Goal: Task Accomplishment & Management: Manage account settings

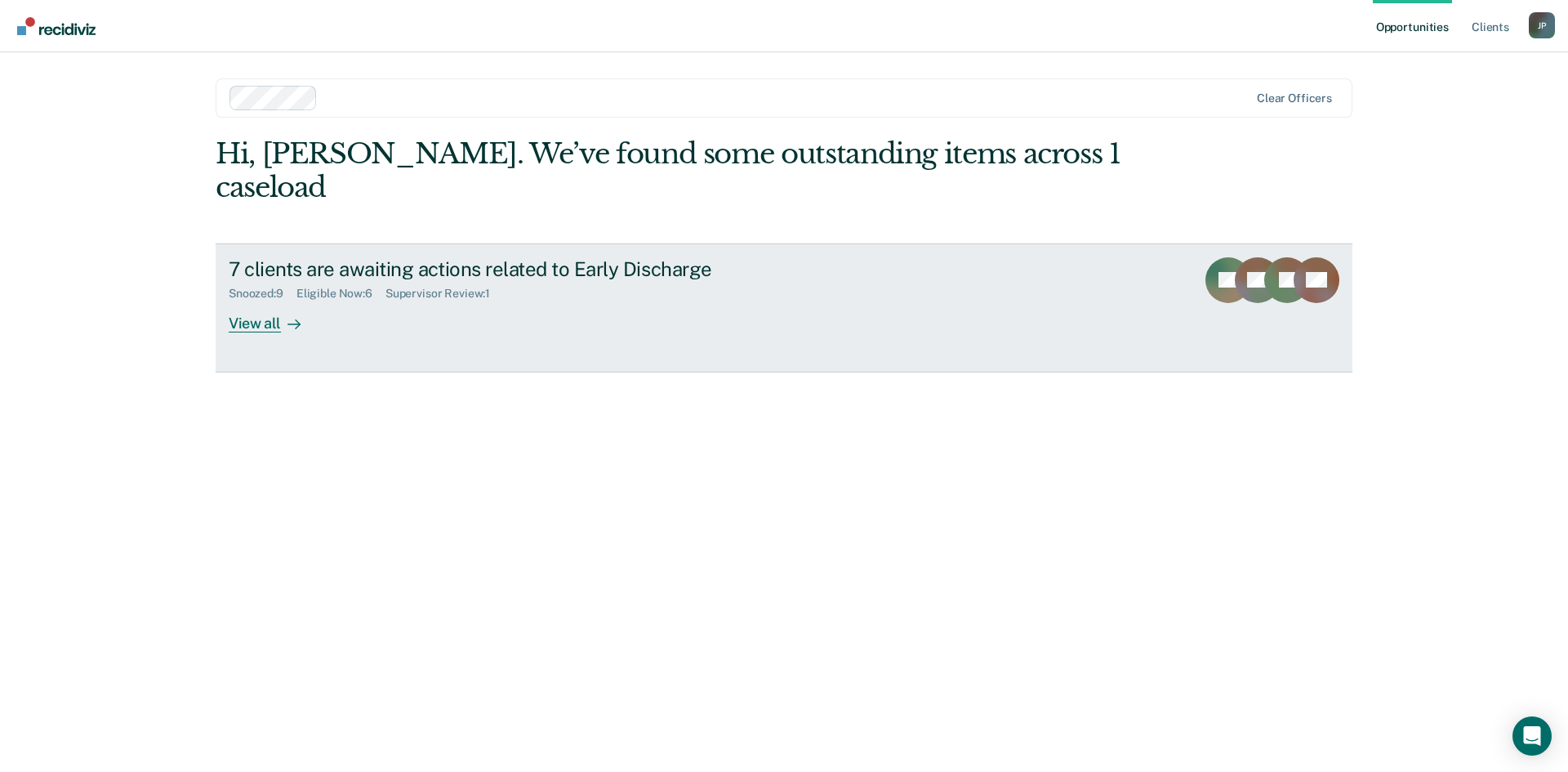
click at [262, 299] on link "7 clients are awaiting actions related to Early Discharge Snoozed : 9 Eligible …" at bounding box center [784, 308] width 1137 height 129
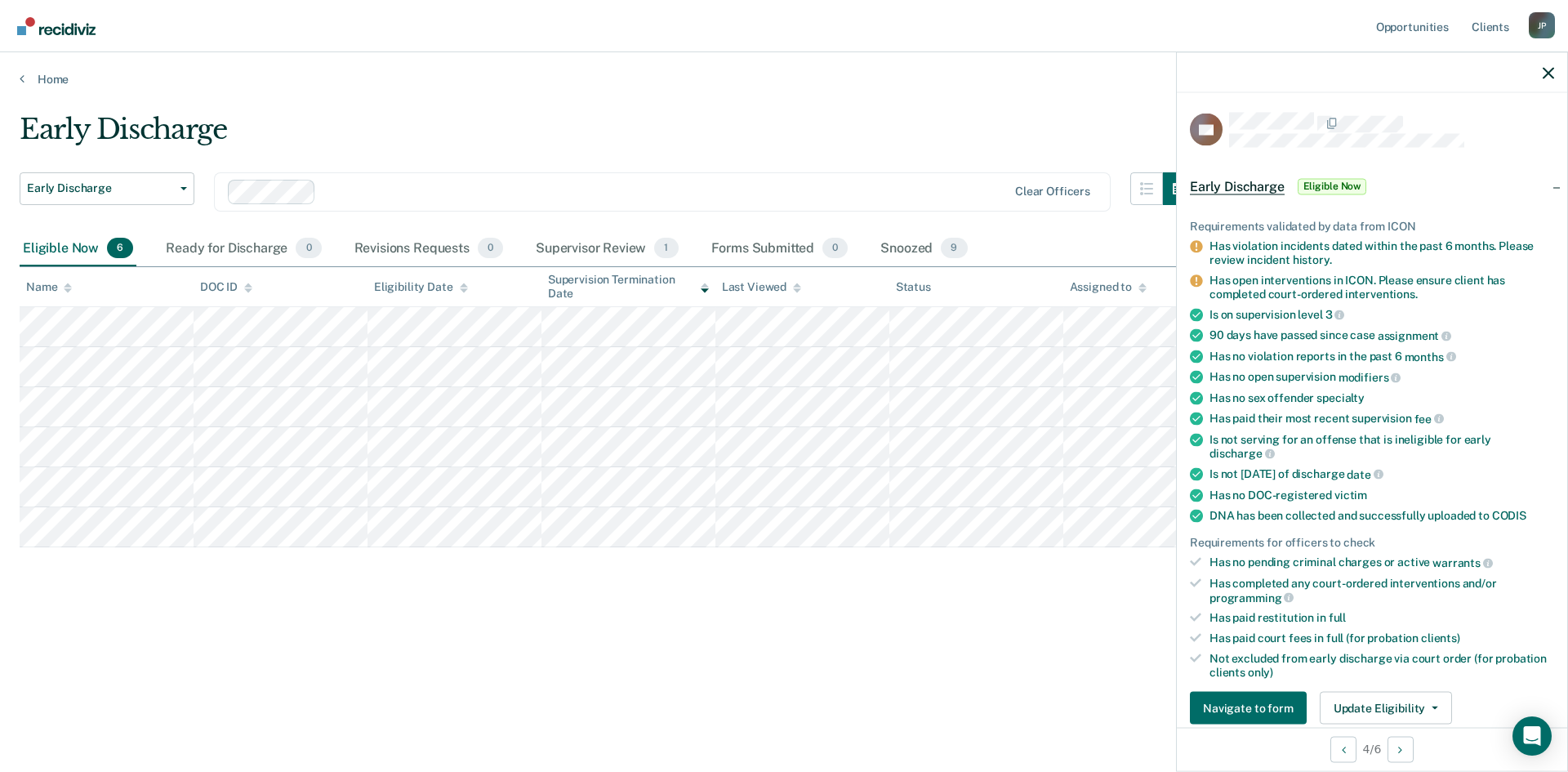
scroll to position [82, 0]
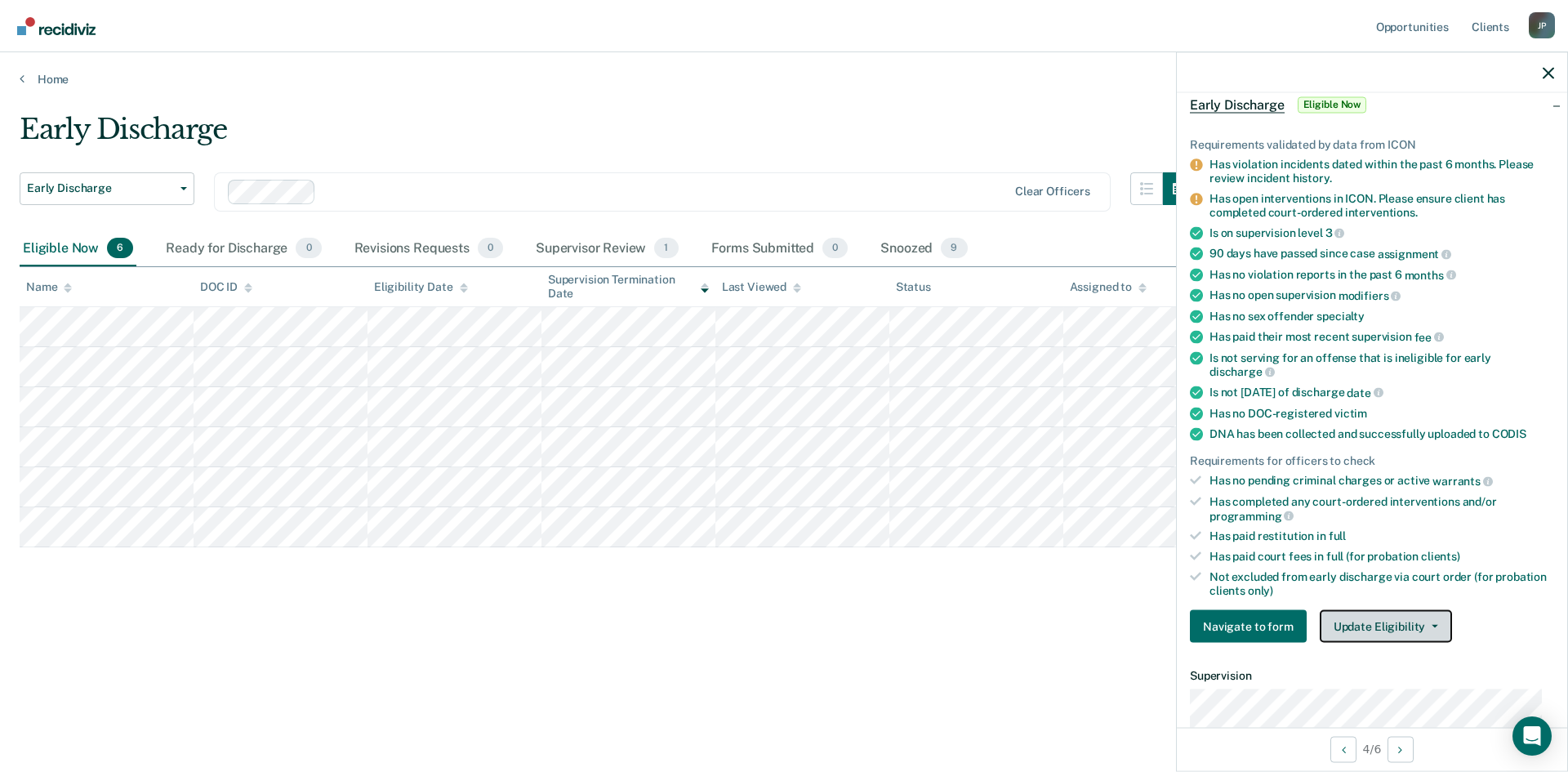
click at [1413, 627] on button "Update Eligibility" at bounding box center [1386, 627] width 132 height 33
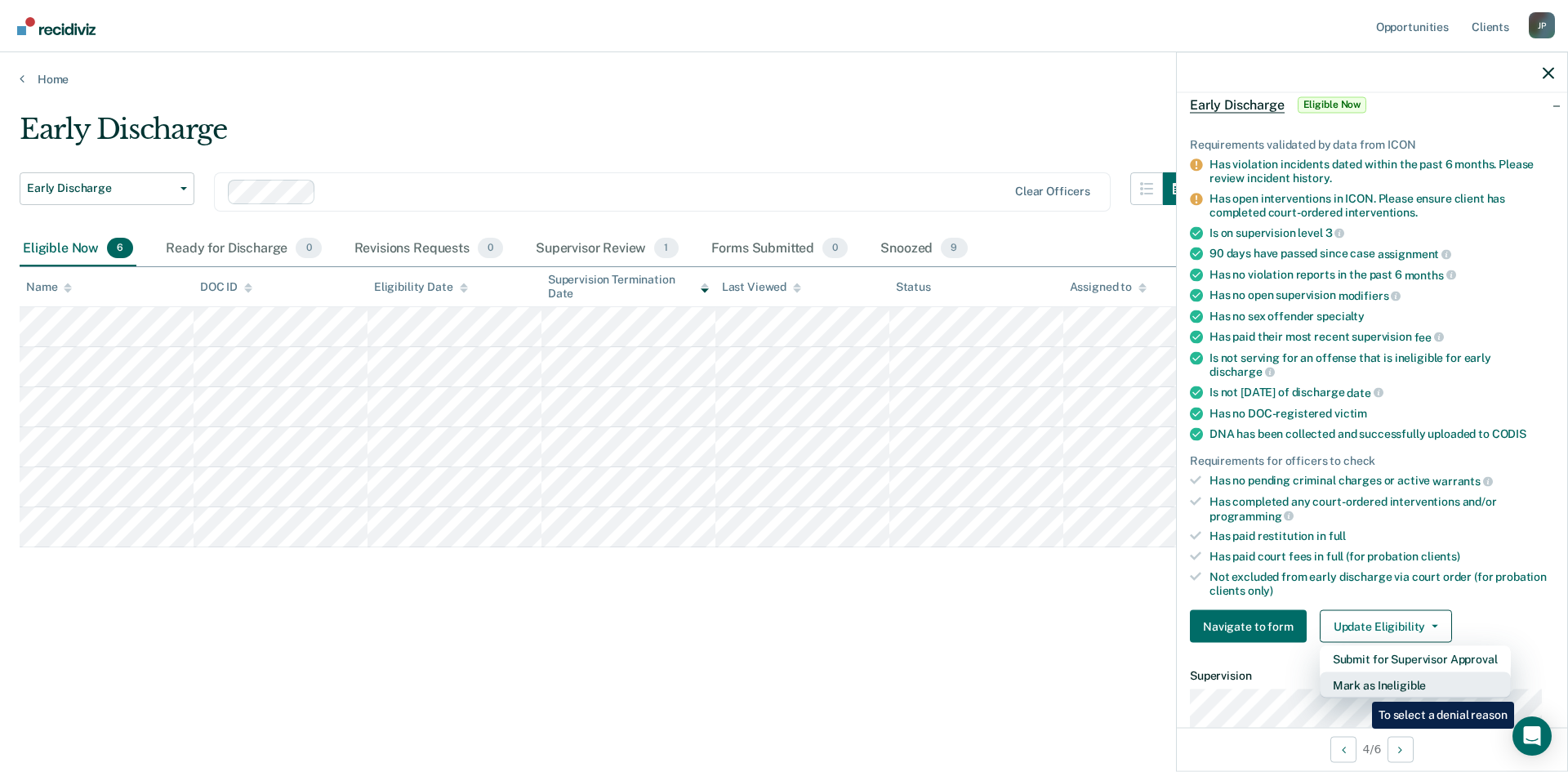
click at [1360, 689] on button "Mark as Ineligible" at bounding box center [1416, 685] width 191 height 26
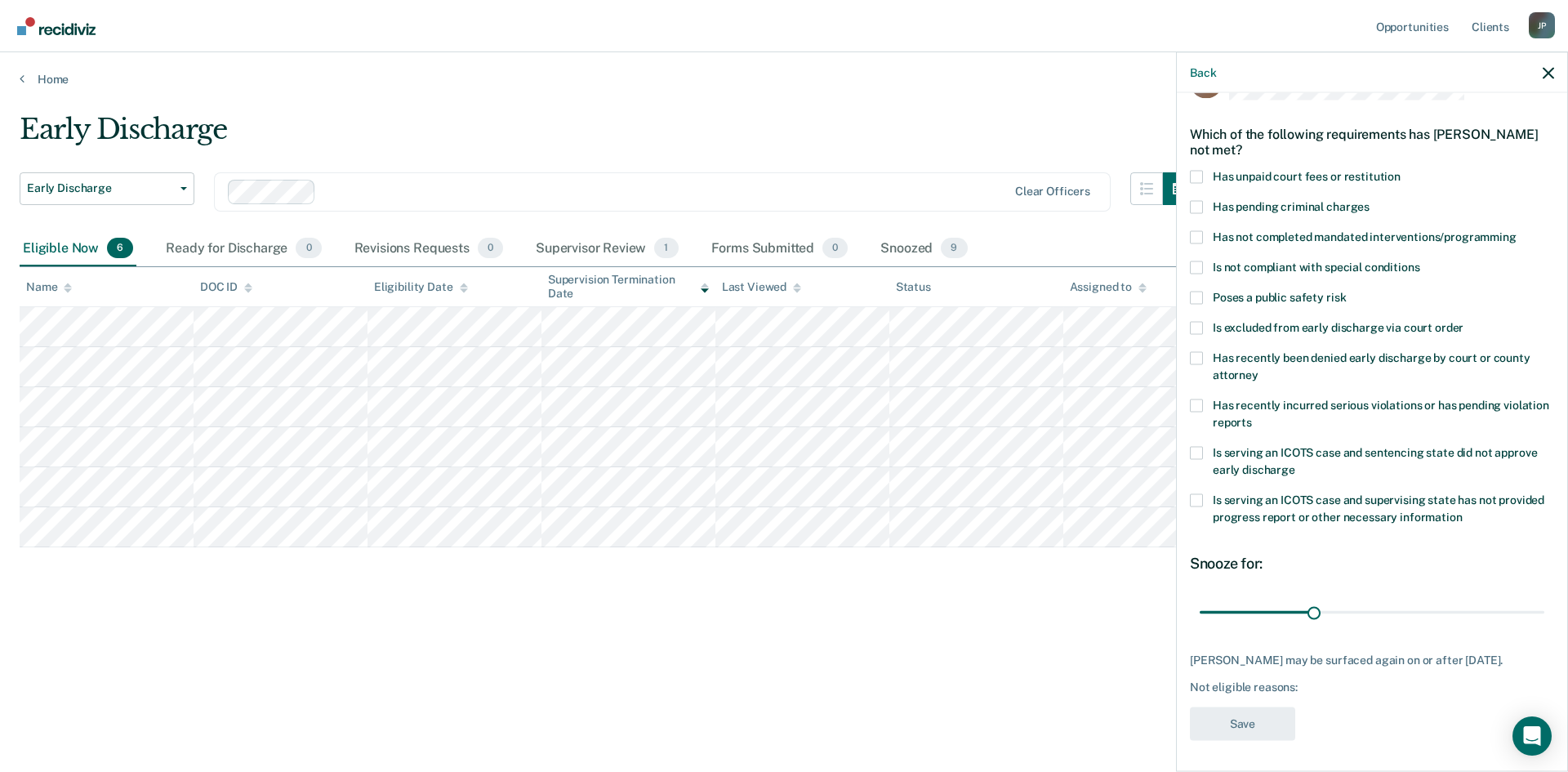
click at [1196, 173] on span at bounding box center [1196, 176] width 13 height 13
click at [1401, 170] on input "Has unpaid court fees or restitution" at bounding box center [1401, 170] width 0 height 0
click at [1193, 236] on span at bounding box center [1196, 236] width 13 height 13
click at [1517, 230] on input "Has not completed mandated interventions/programming" at bounding box center [1517, 230] width 0 height 0
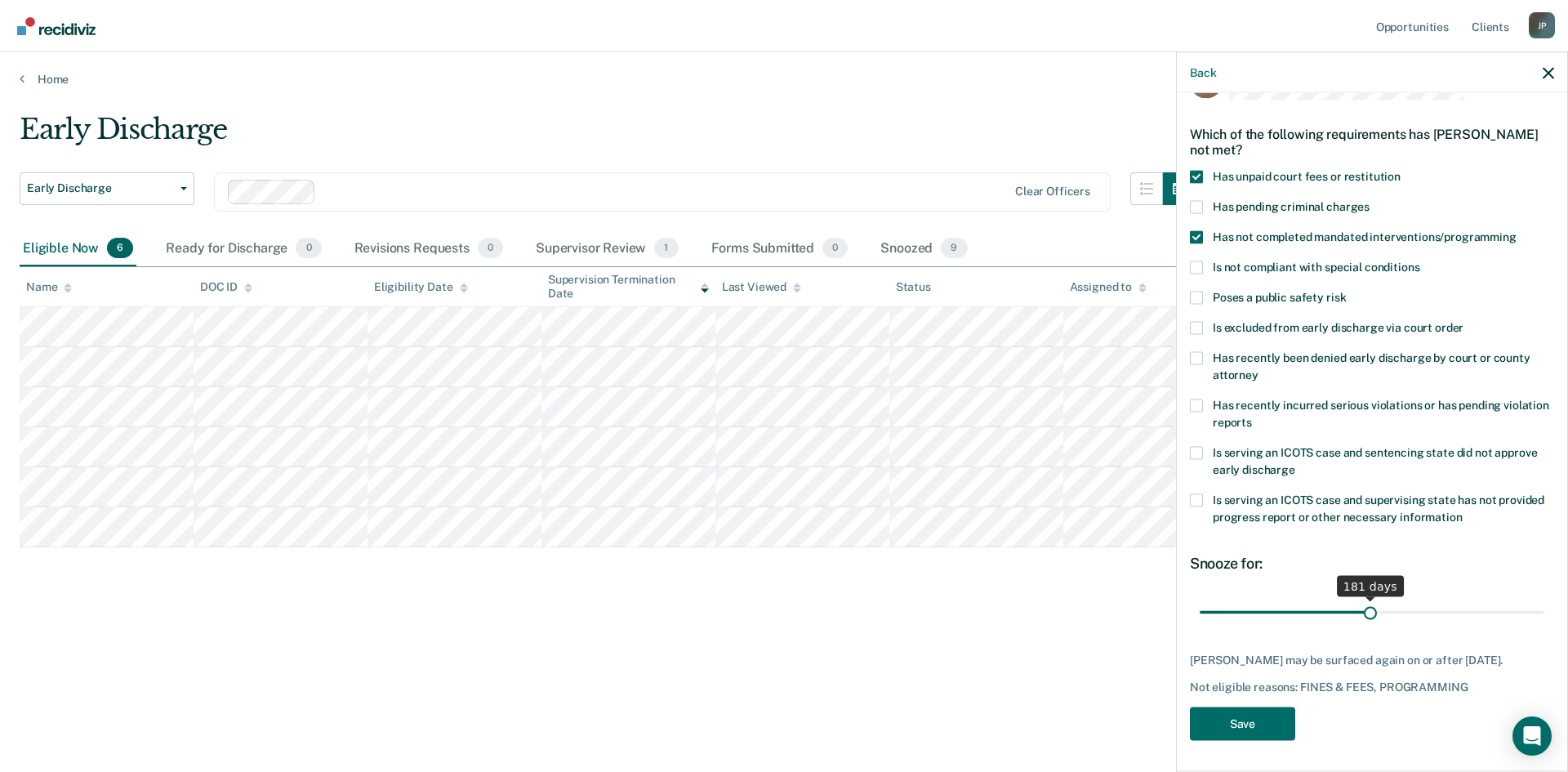
drag, startPoint x: 1234, startPoint y: 610, endPoint x: 1364, endPoint y: 624, distance: 130.8
click at [1364, 624] on input "range" at bounding box center [1372, 612] width 345 height 29
click at [1358, 609] on input "range" at bounding box center [1372, 612] width 345 height 29
click at [1361, 610] on input "range" at bounding box center [1372, 612] width 345 height 29
type input "181"
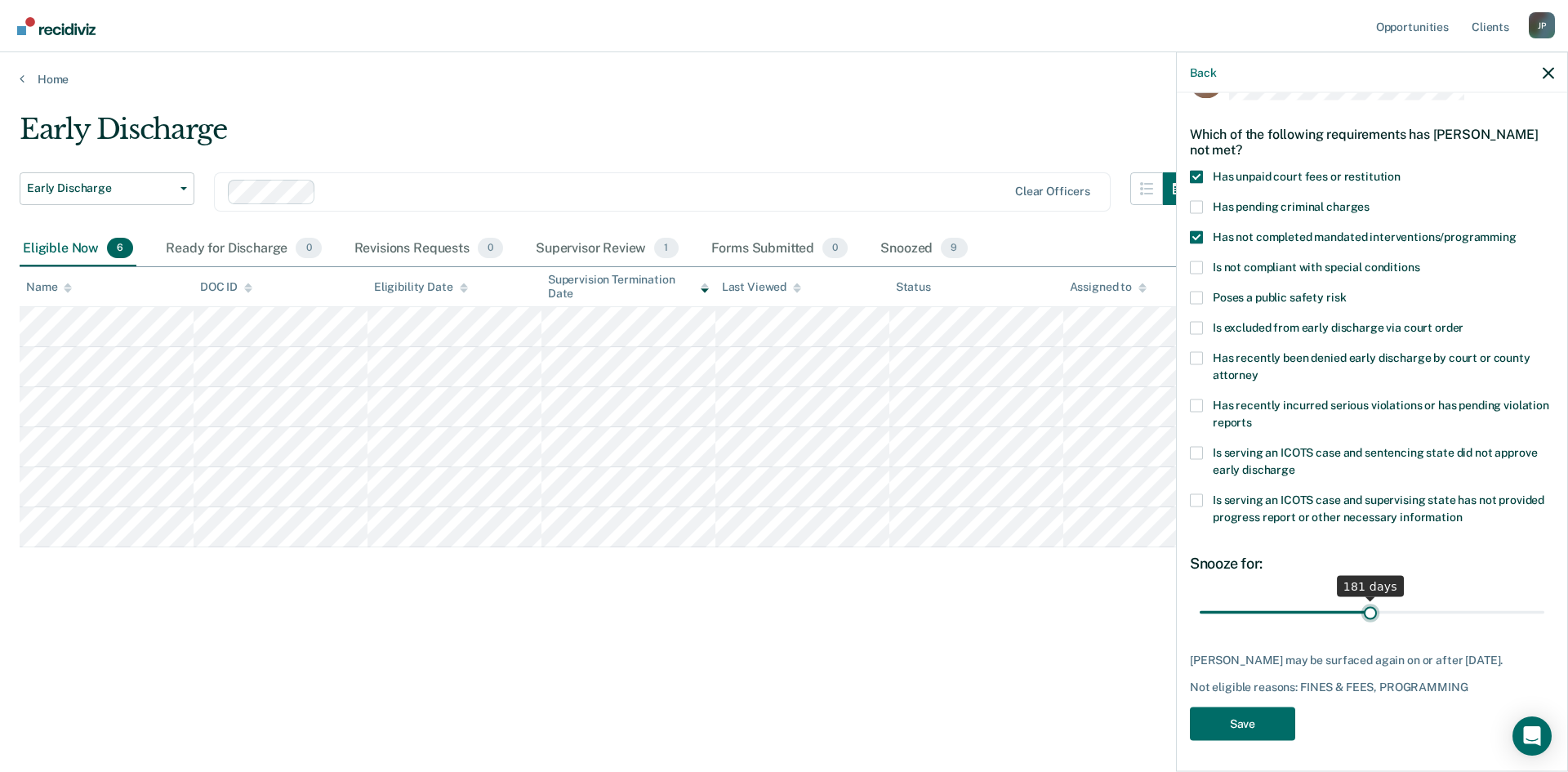
click at [1364, 611] on input "range" at bounding box center [1372, 612] width 345 height 29
click at [1250, 715] on button "Save" at bounding box center [1242, 723] width 105 height 34
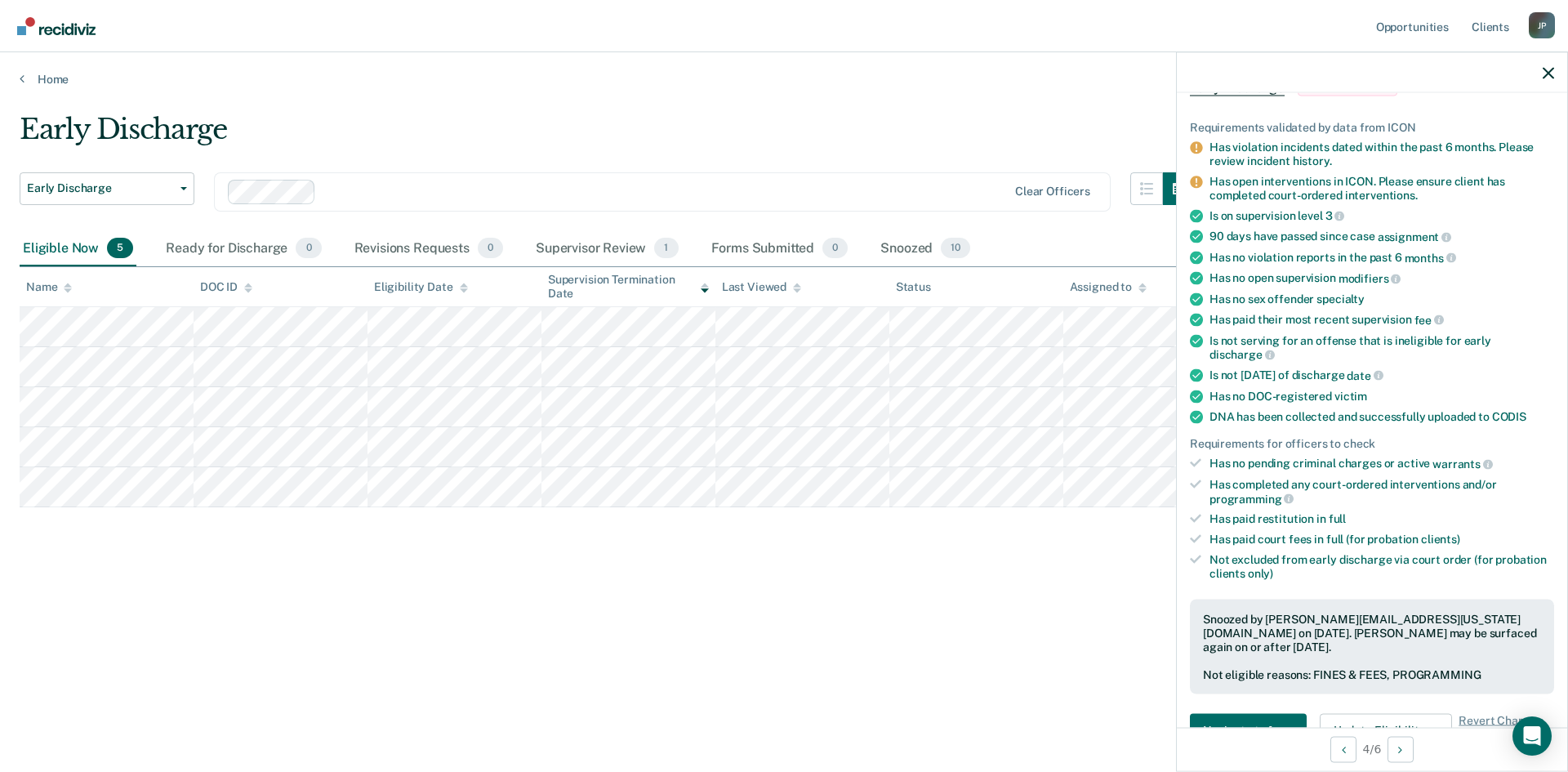
scroll to position [0, 0]
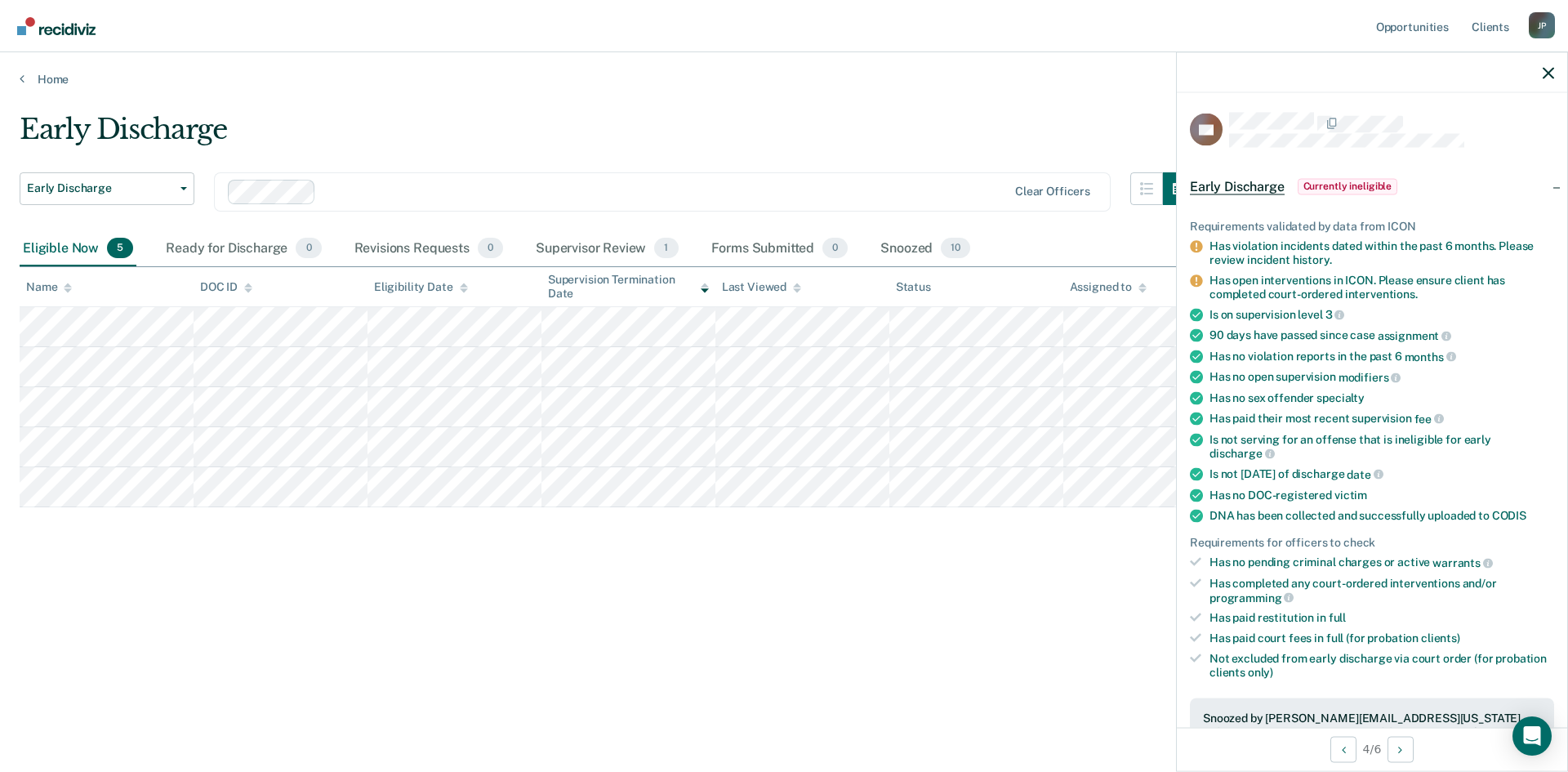
click at [825, 682] on div "Early Discharge Early Discharge Early Discharge Clear officers Eligible Now 5 R…" at bounding box center [784, 408] width 1529 height 589
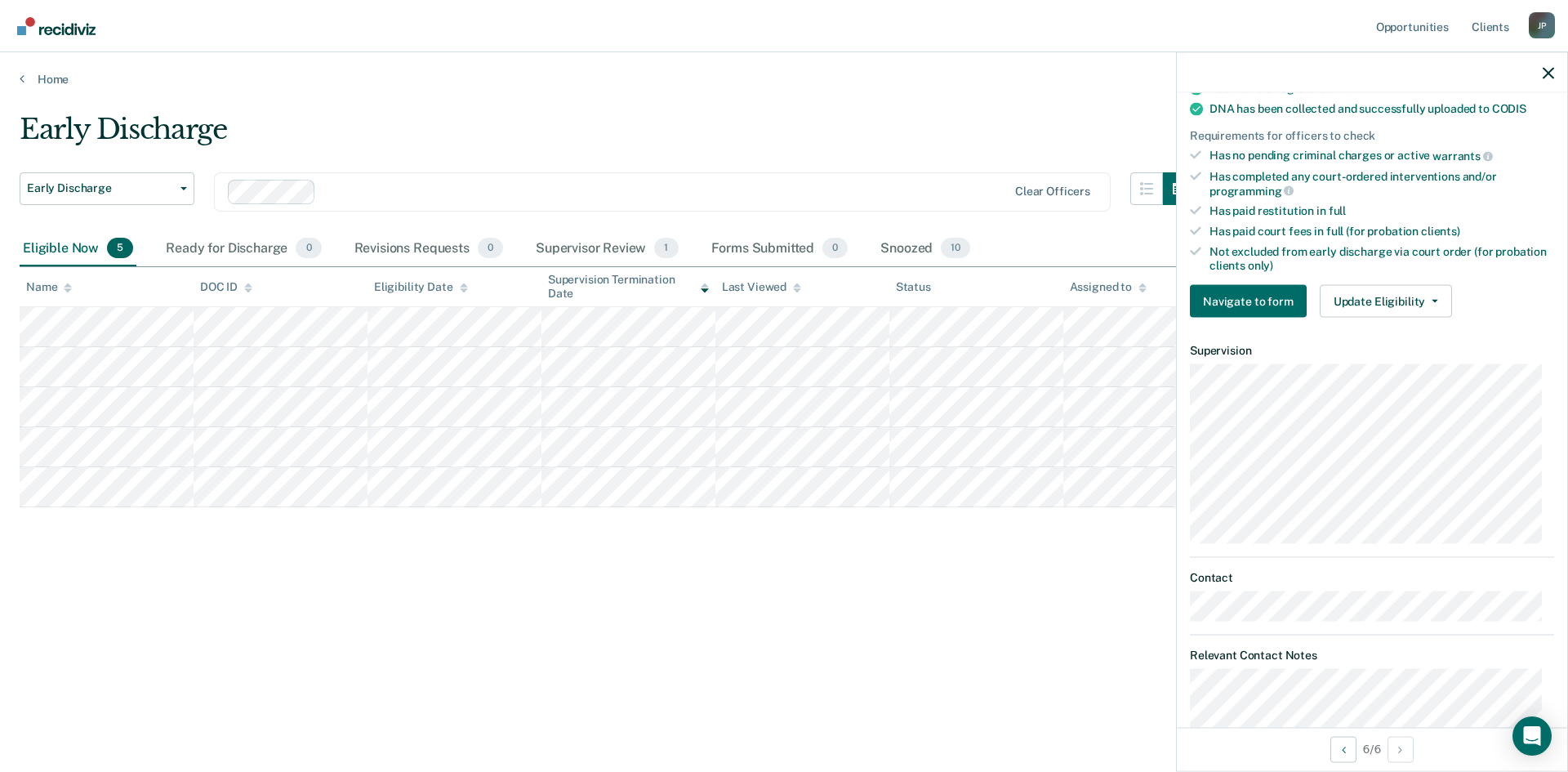
scroll to position [409, 0]
click at [1395, 304] on button "Update Eligibility" at bounding box center [1386, 300] width 132 height 33
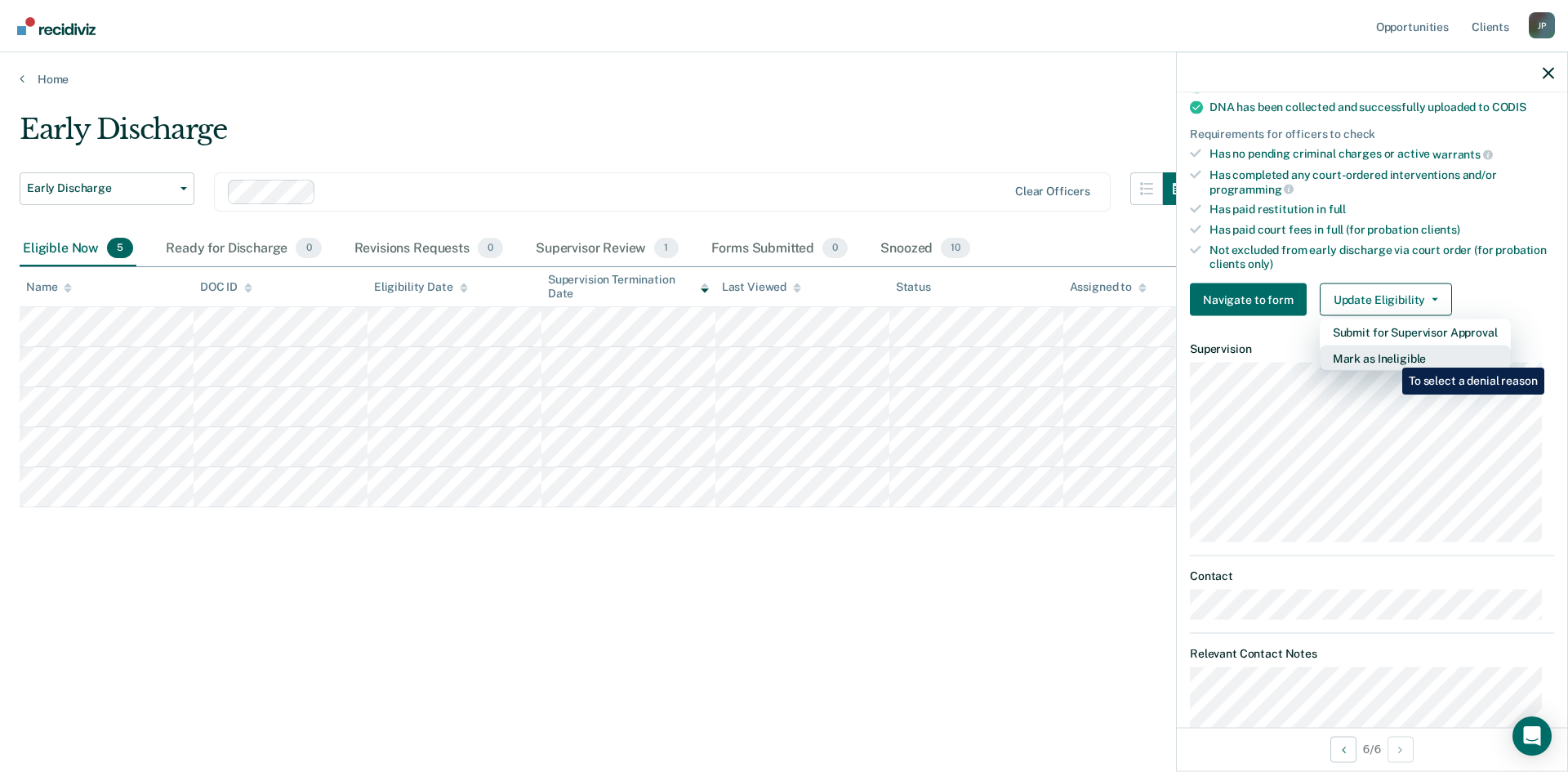
click at [1390, 356] on button "Mark as Ineligible" at bounding box center [1416, 358] width 191 height 26
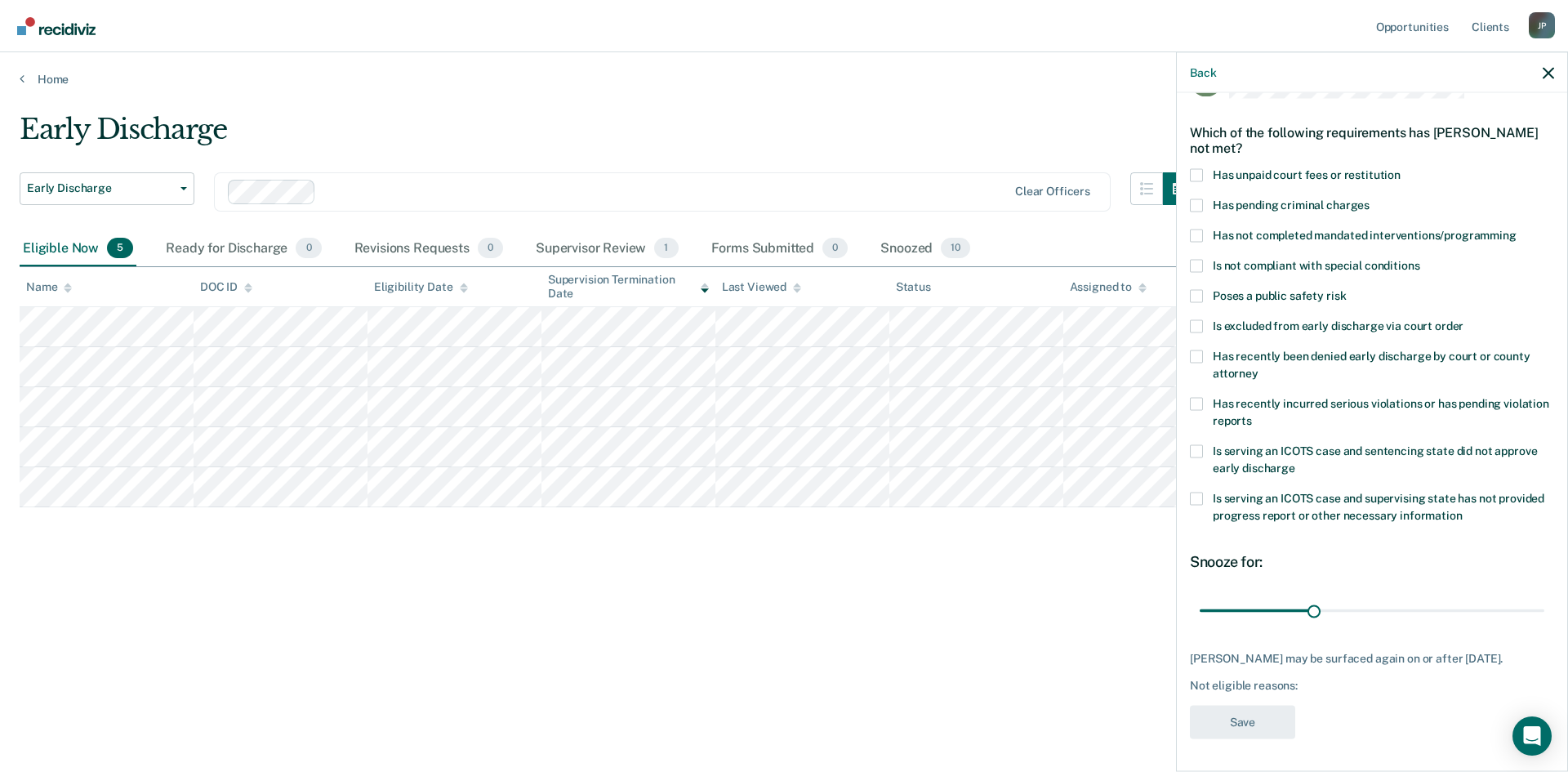
click at [1196, 169] on span at bounding box center [1196, 175] width 13 height 13
click at [1401, 169] on input "Has unpaid court fees or restitution" at bounding box center [1401, 169] width 0 height 0
click at [1199, 259] on span at bounding box center [1196, 265] width 13 height 13
click at [1419, 259] on input "Is not compliant with special conditions" at bounding box center [1419, 259] width 0 height 0
click at [1243, 725] on button "Save" at bounding box center [1242, 722] width 105 height 34
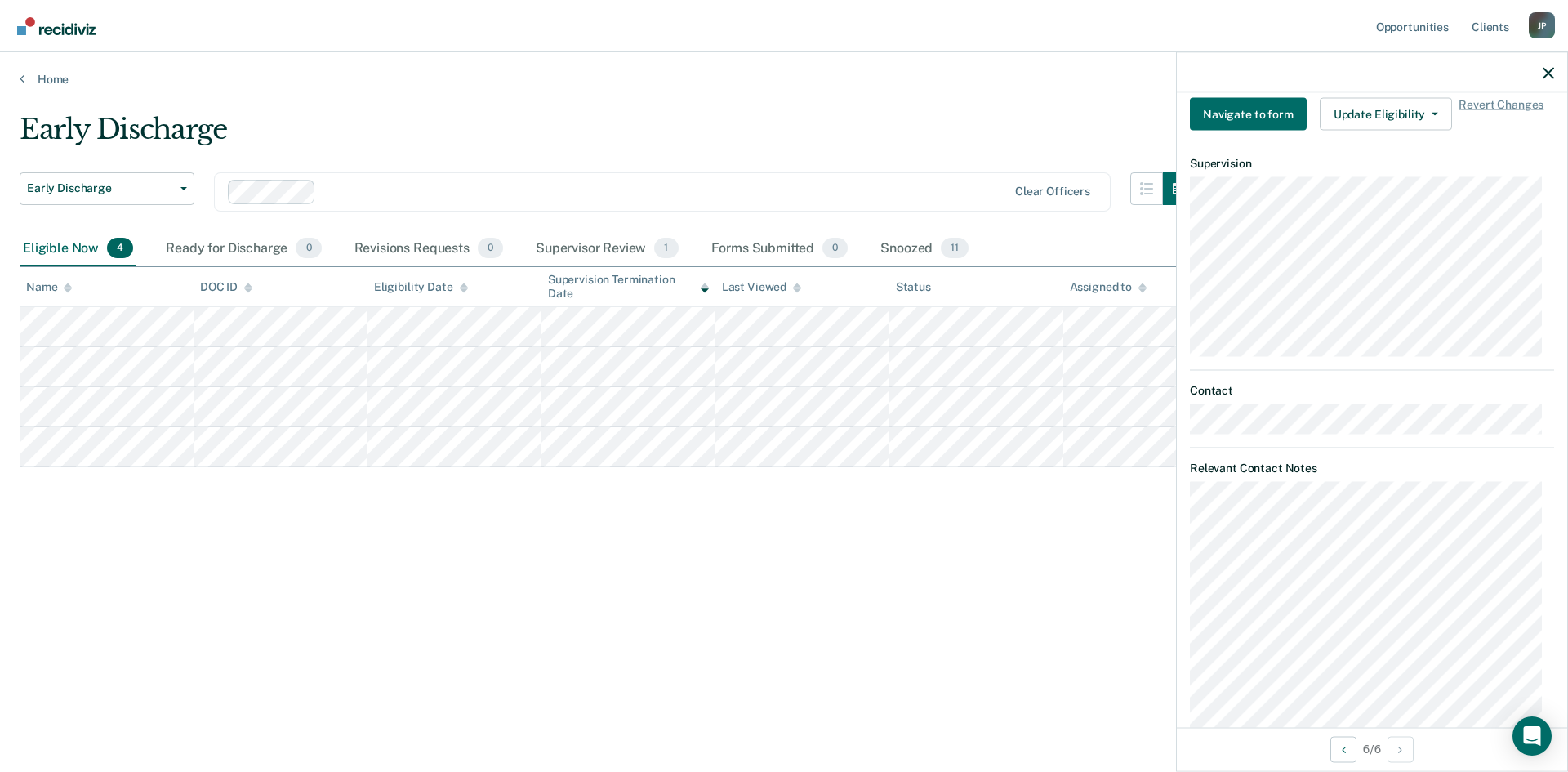
scroll to position [875, 0]
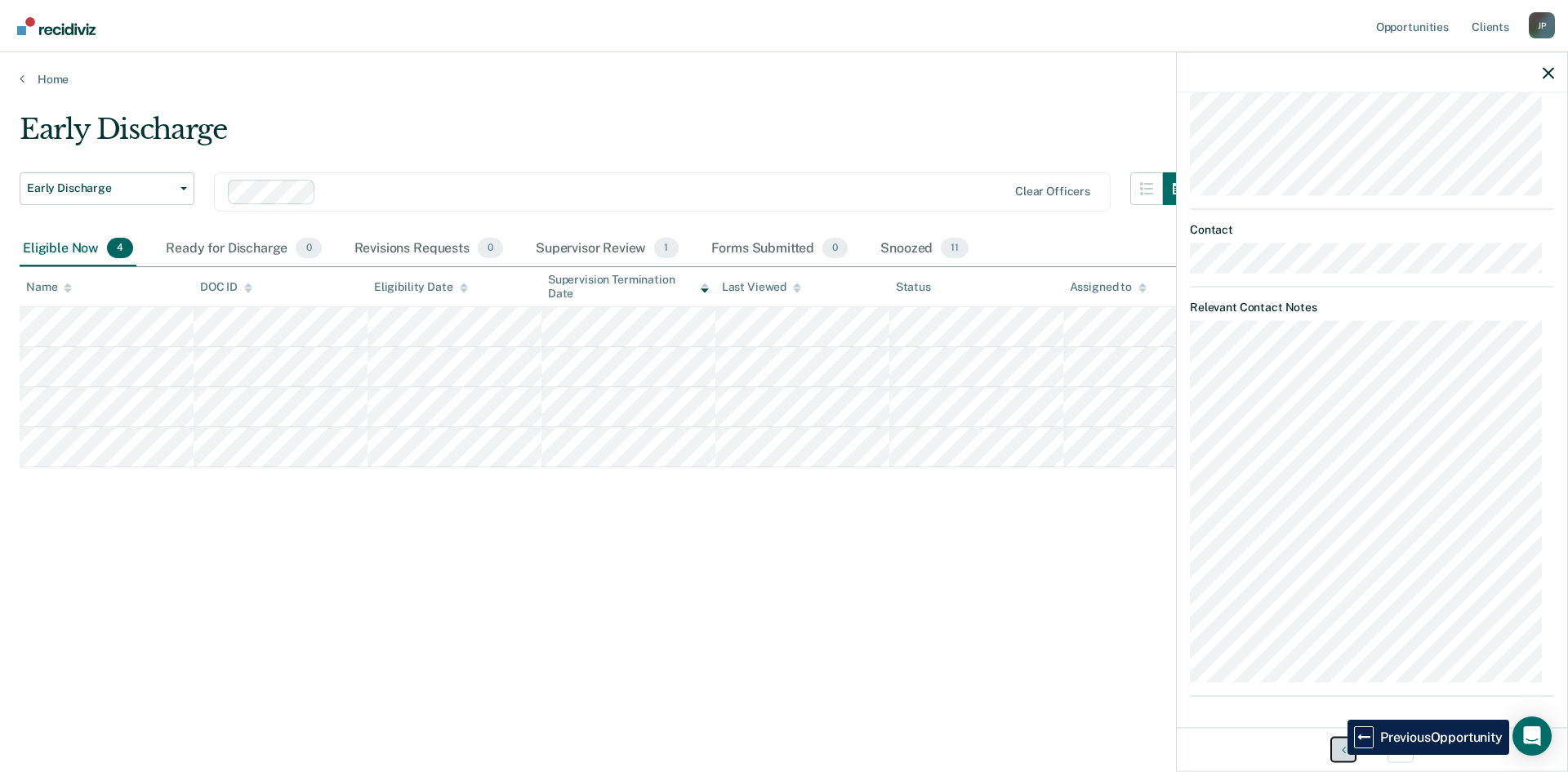
click at [1335, 755] on button "Previous Opportunity" at bounding box center [1344, 749] width 26 height 26
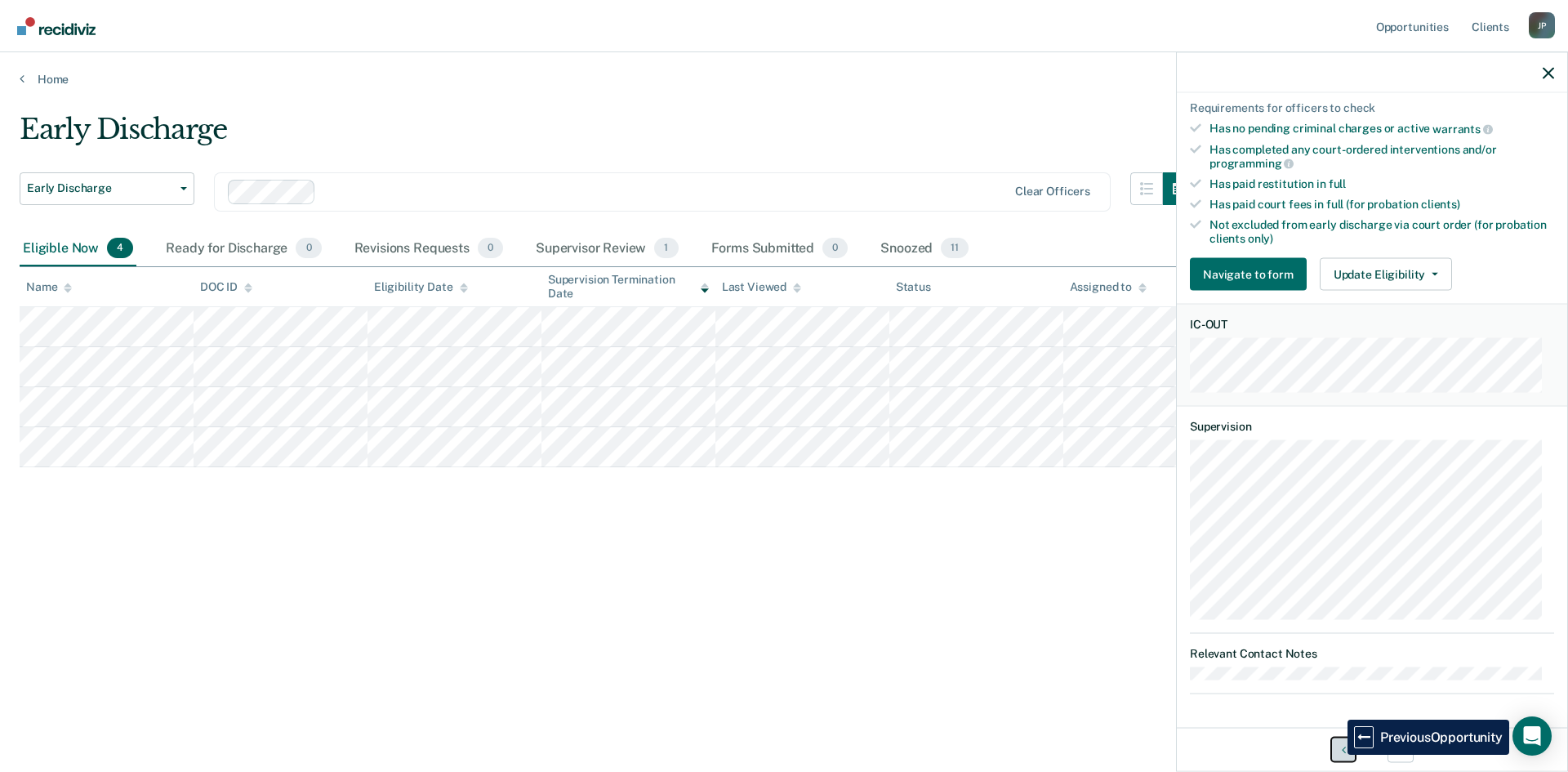
scroll to position [385, 0]
drag, startPoint x: 727, startPoint y: 690, endPoint x: 705, endPoint y: 682, distance: 23.4
click at [726, 689] on div "Early Discharge Early Discharge Early Discharge Clear officers Eligible Now 4 R…" at bounding box center [784, 408] width 1529 height 589
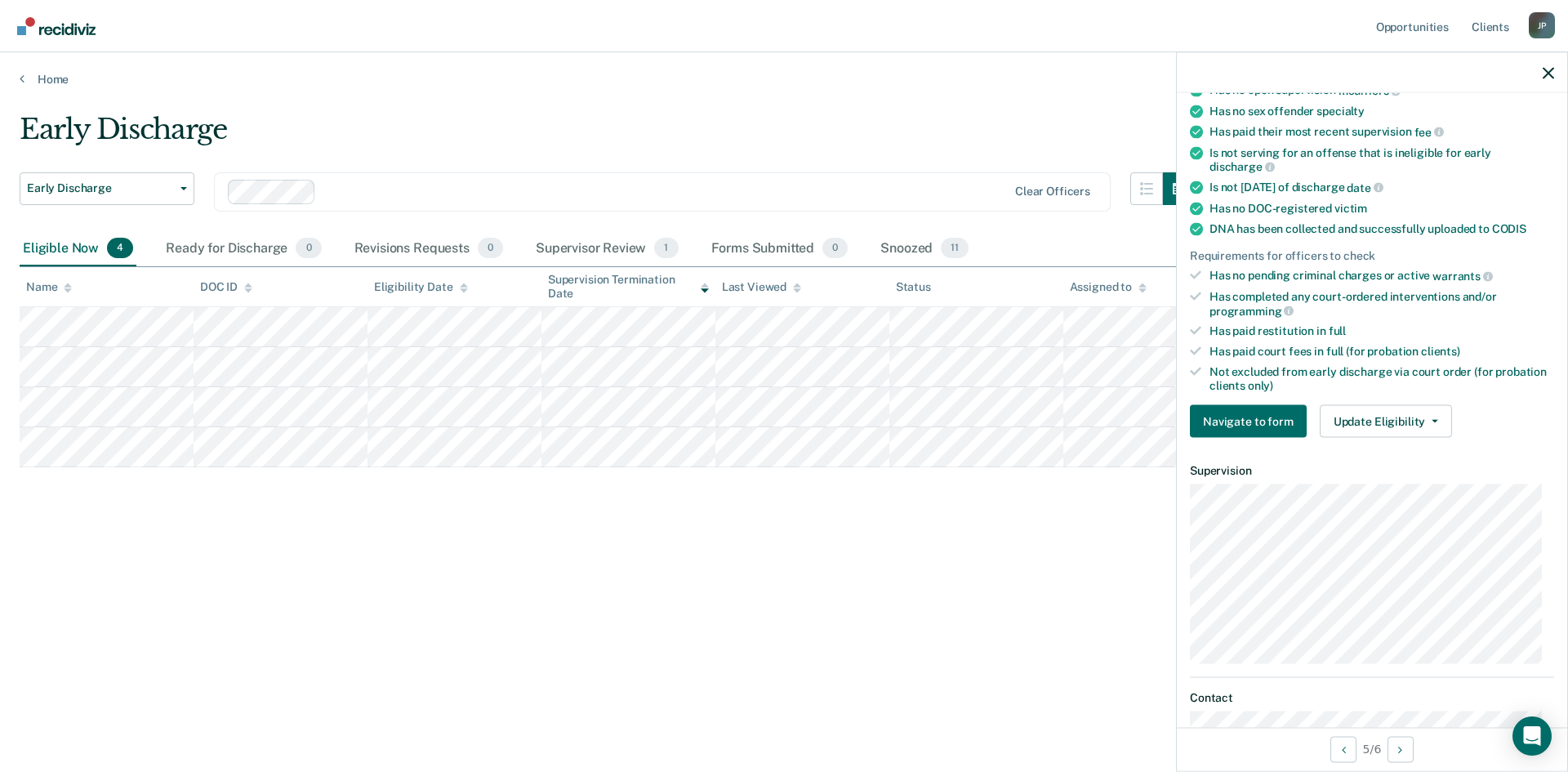
scroll to position [284, 0]
click at [1418, 420] on button "Update Eligibility" at bounding box center [1386, 424] width 132 height 33
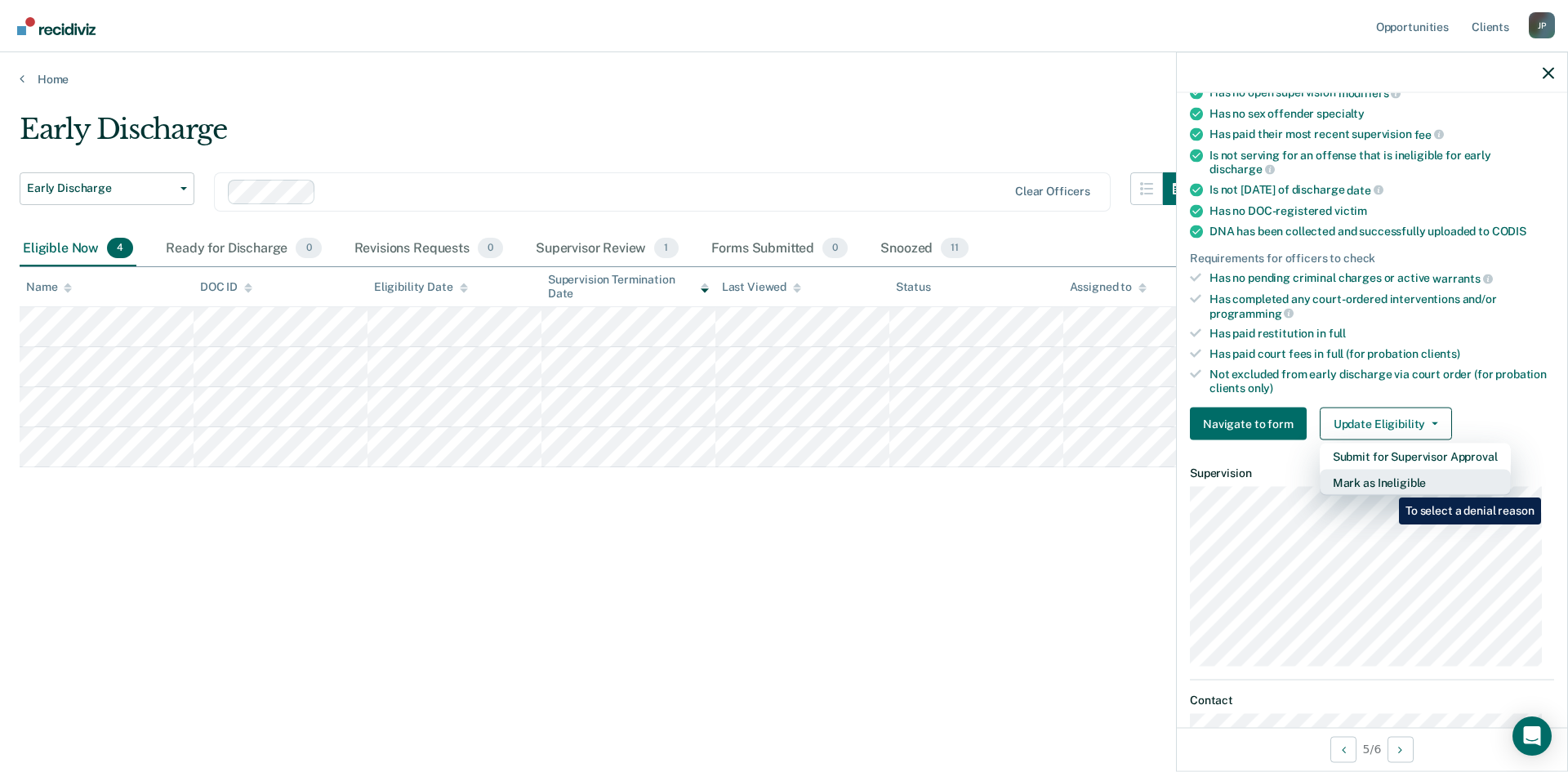
click at [1387, 485] on button "Mark as Ineligible" at bounding box center [1416, 482] width 191 height 26
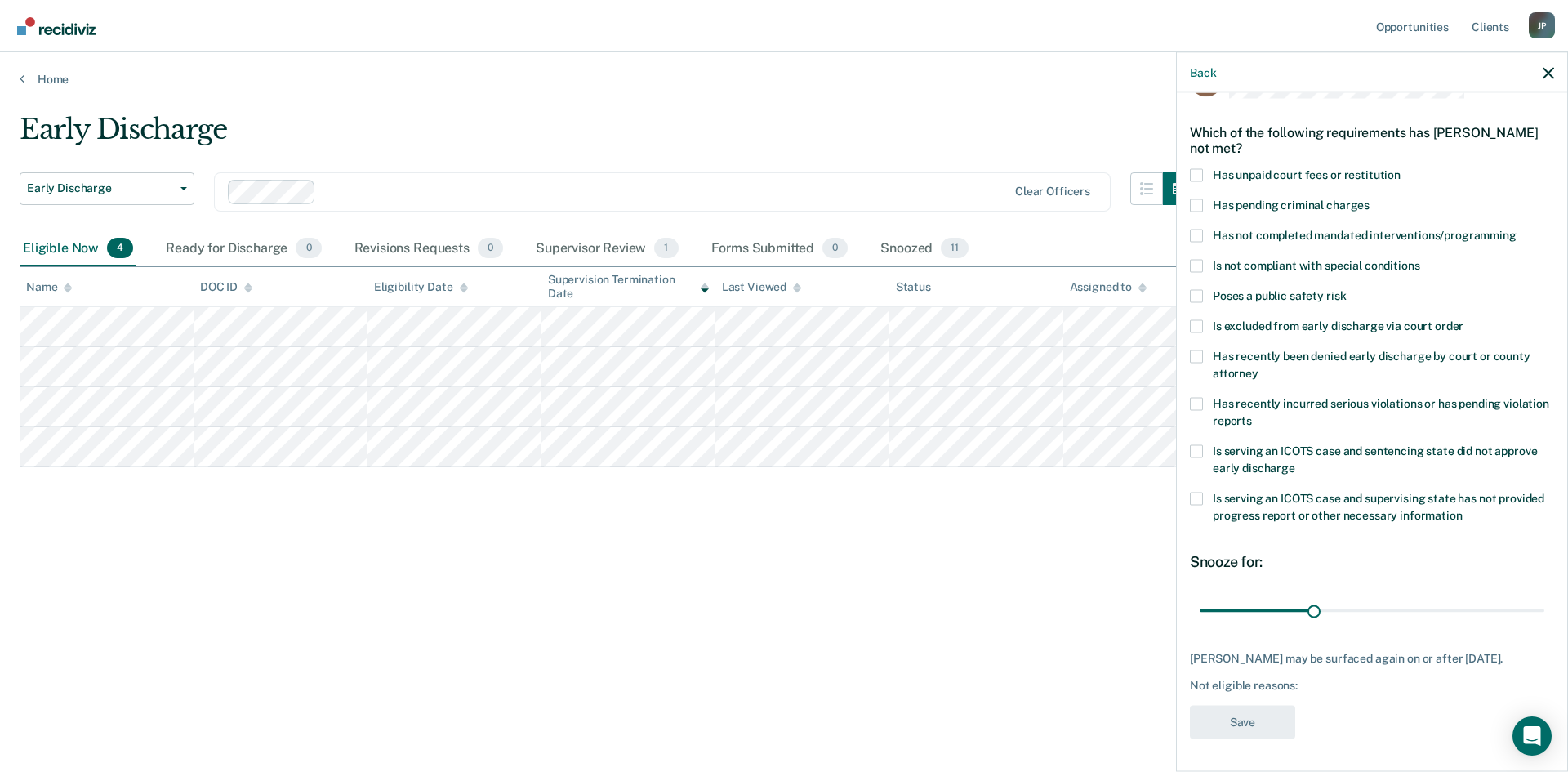
scroll to position [0, 0]
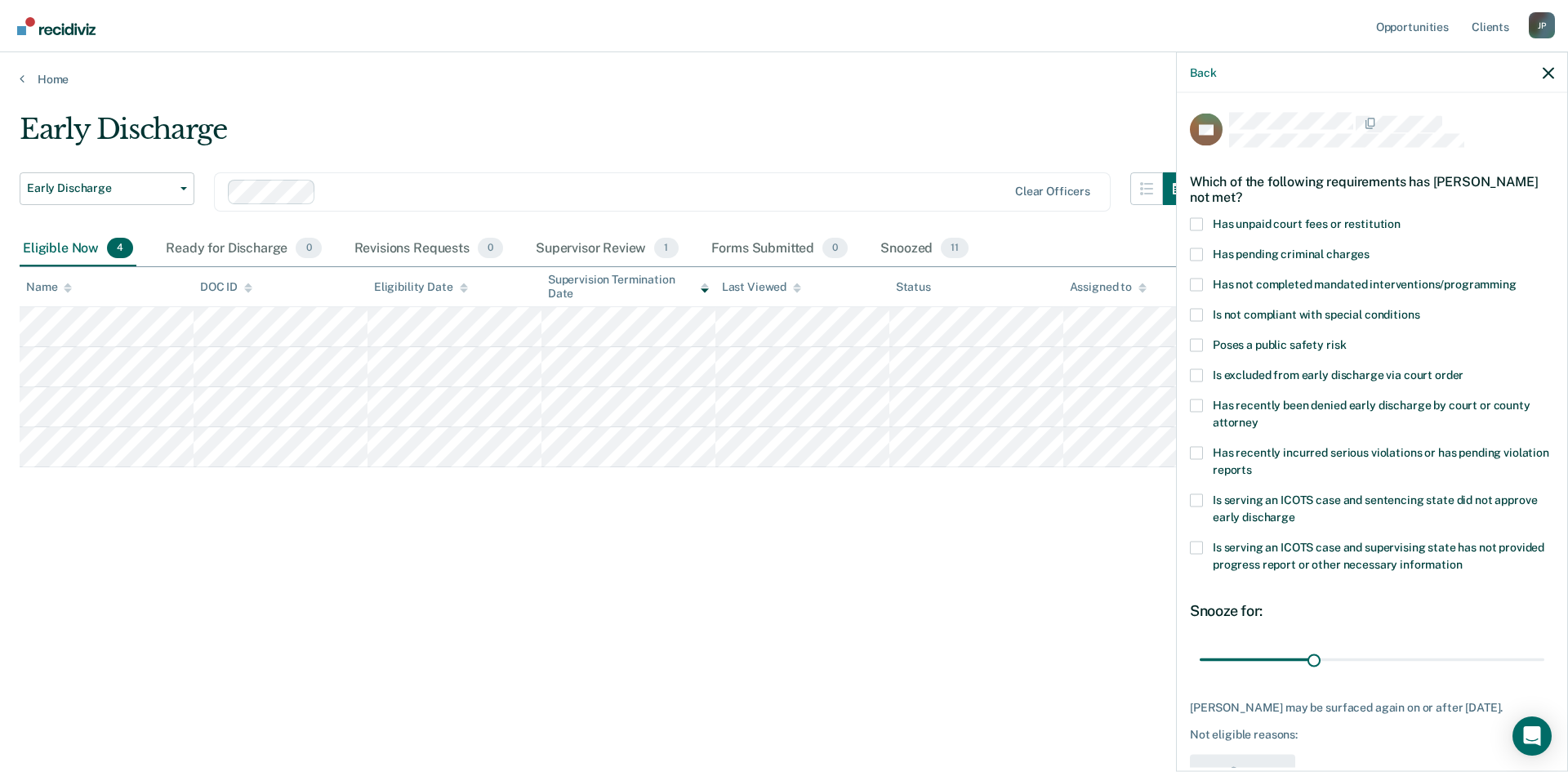
click at [1199, 219] on span at bounding box center [1196, 223] width 13 height 13
click at [1401, 217] on input "Has unpaid court fees or restitution" at bounding box center [1401, 217] width 0 height 0
click at [1198, 312] on span at bounding box center [1196, 314] width 13 height 13
click at [1419, 308] on input "Is not compliant with special conditions" at bounding box center [1419, 308] width 0 height 0
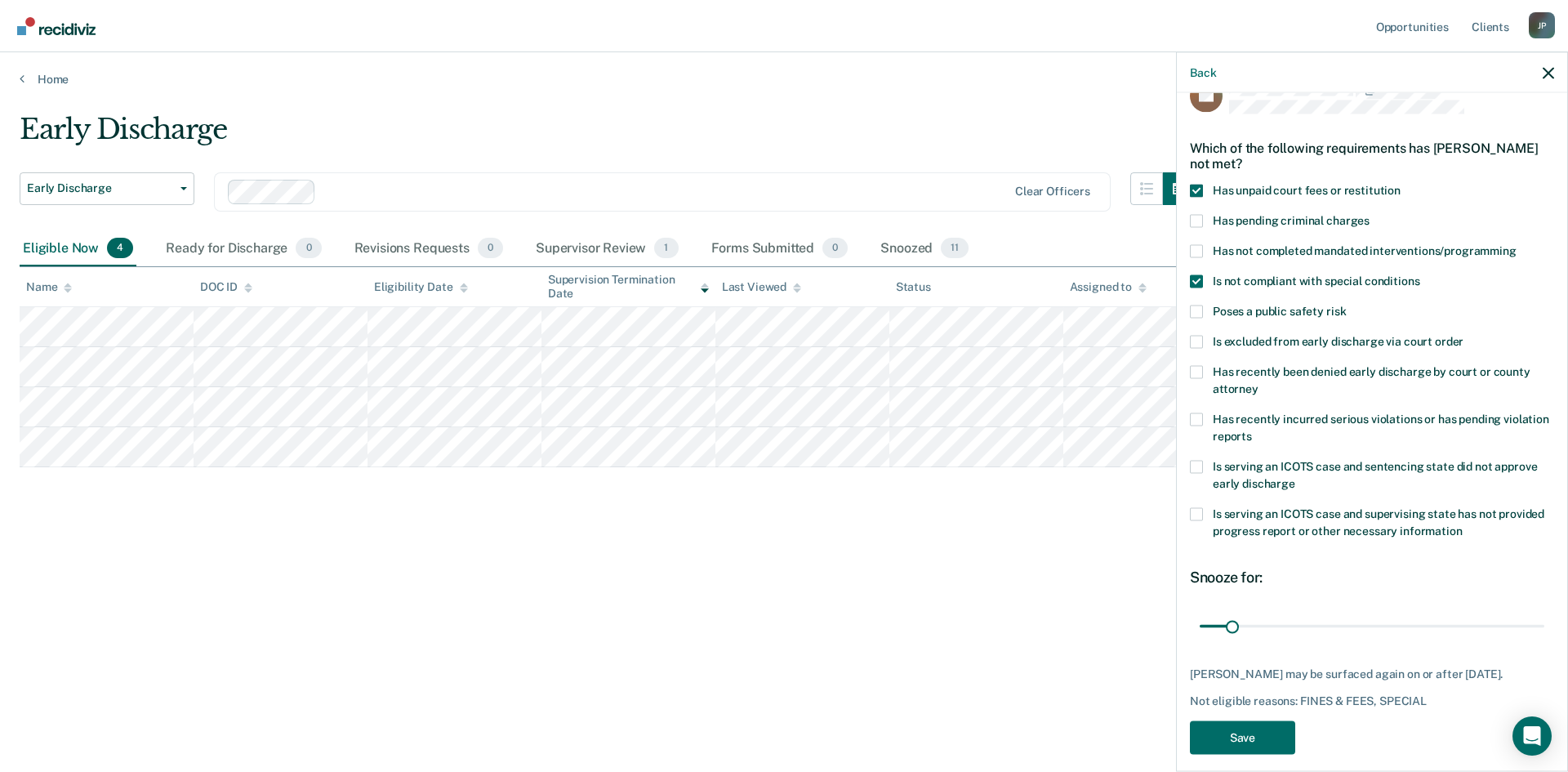
scroll to position [61, 0]
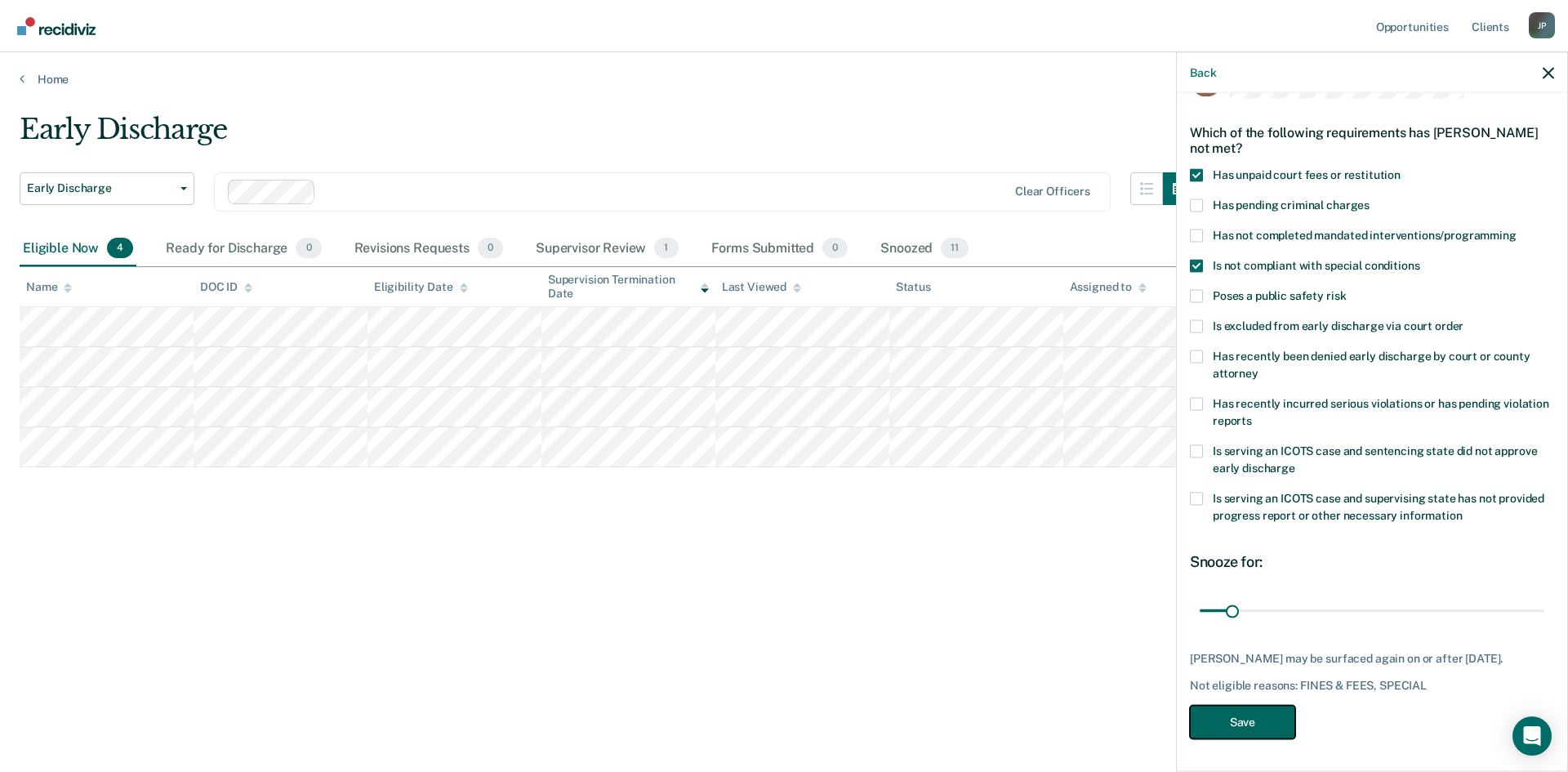
click at [1260, 724] on button "Save" at bounding box center [1242, 722] width 105 height 34
